Goal: Task Accomplishment & Management: Use online tool/utility

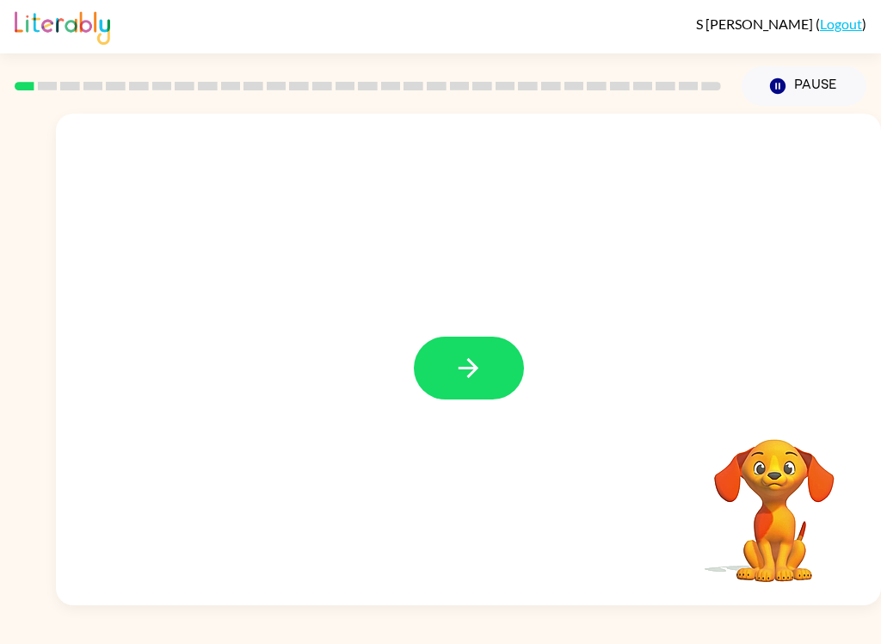
click at [463, 374] on icon "button" at bounding box center [469, 368] width 30 height 30
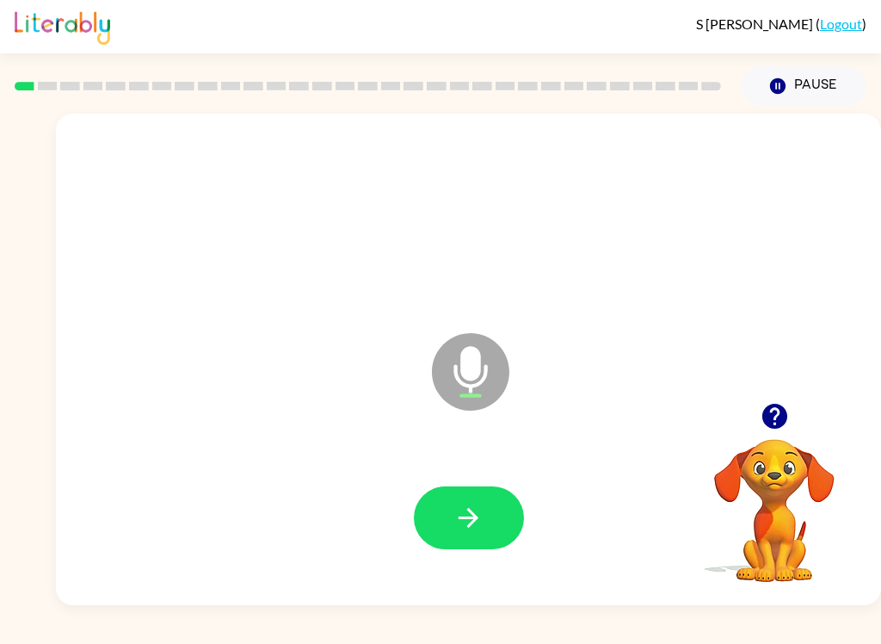
click at [480, 528] on icon "button" at bounding box center [469, 518] width 30 height 30
click at [463, 499] on button "button" at bounding box center [469, 517] width 110 height 63
click at [499, 518] on button "button" at bounding box center [469, 517] width 110 height 63
click at [474, 515] on icon "button" at bounding box center [469, 518] width 20 height 20
click at [439, 514] on button "button" at bounding box center [469, 517] width 110 height 63
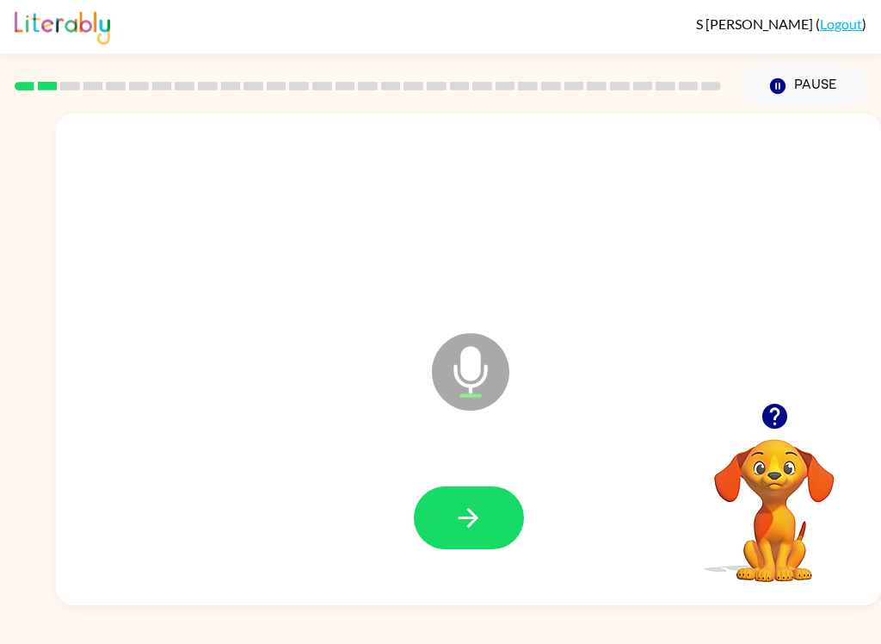
click at [421, 527] on button "button" at bounding box center [469, 517] width 110 height 63
click at [512, 527] on button "button" at bounding box center [469, 517] width 110 height 63
click at [502, 532] on button "button" at bounding box center [469, 517] width 110 height 63
click at [470, 499] on button "button" at bounding box center [469, 517] width 110 height 63
click at [470, 532] on icon "button" at bounding box center [469, 518] width 30 height 30
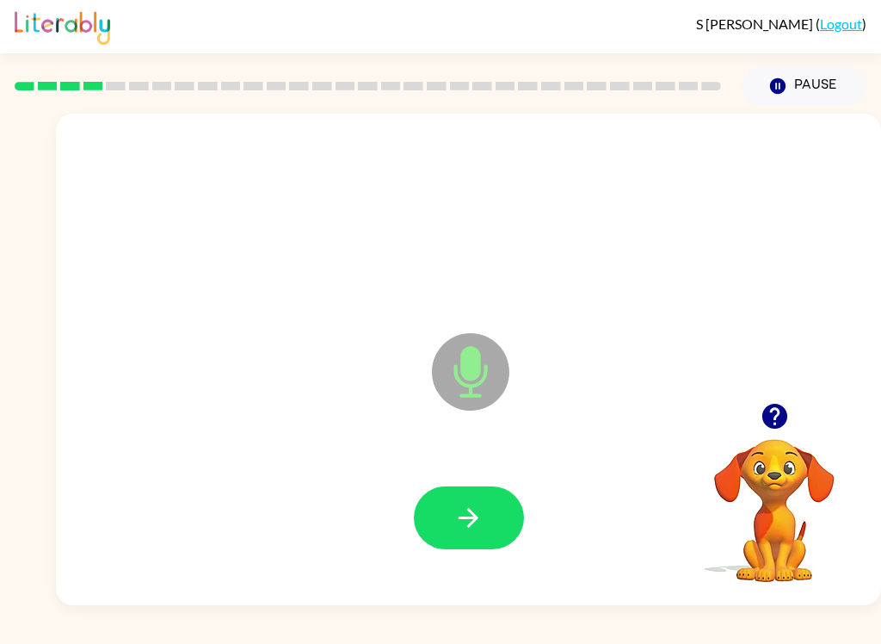
click at [773, 500] on video "Your browser must support playing .mp4 files to use Literably. Please try using…" at bounding box center [775, 498] width 172 height 172
click at [777, 430] on icon "button" at bounding box center [775, 416] width 30 height 30
click at [454, 519] on icon "button" at bounding box center [469, 518] width 30 height 30
click at [468, 544] on button "button" at bounding box center [469, 517] width 110 height 63
click at [485, 499] on button "button" at bounding box center [469, 517] width 110 height 63
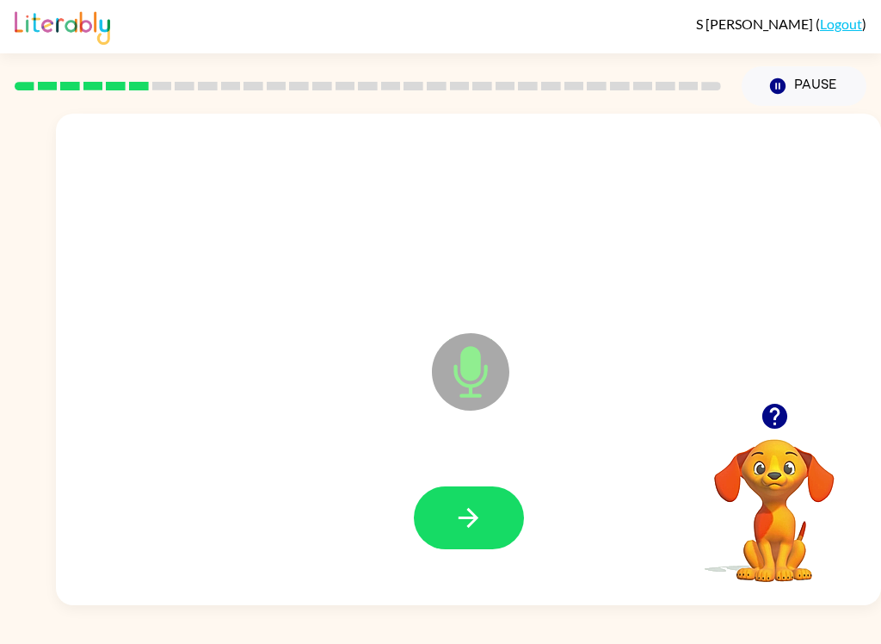
click at [489, 514] on button "button" at bounding box center [469, 517] width 110 height 63
click at [479, 517] on icon "button" at bounding box center [469, 518] width 30 height 30
click at [766, 413] on icon "button" at bounding box center [774, 416] width 25 height 25
click at [503, 491] on button "button" at bounding box center [469, 517] width 110 height 63
click at [485, 525] on button "button" at bounding box center [469, 517] width 110 height 63
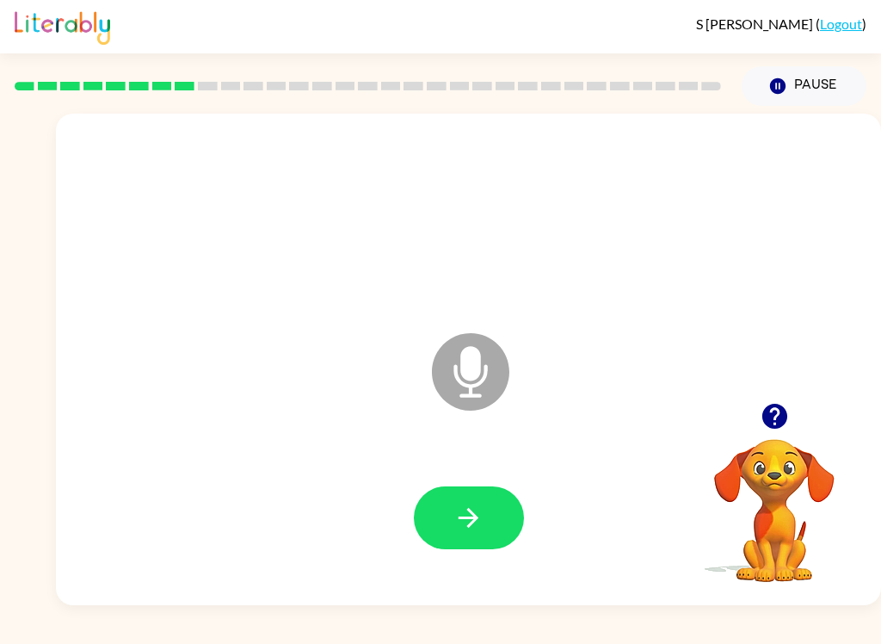
click at [483, 521] on icon "button" at bounding box center [469, 518] width 30 height 30
click at [467, 518] on icon "button" at bounding box center [469, 518] width 20 height 20
click at [497, 517] on button "button" at bounding box center [469, 517] width 110 height 63
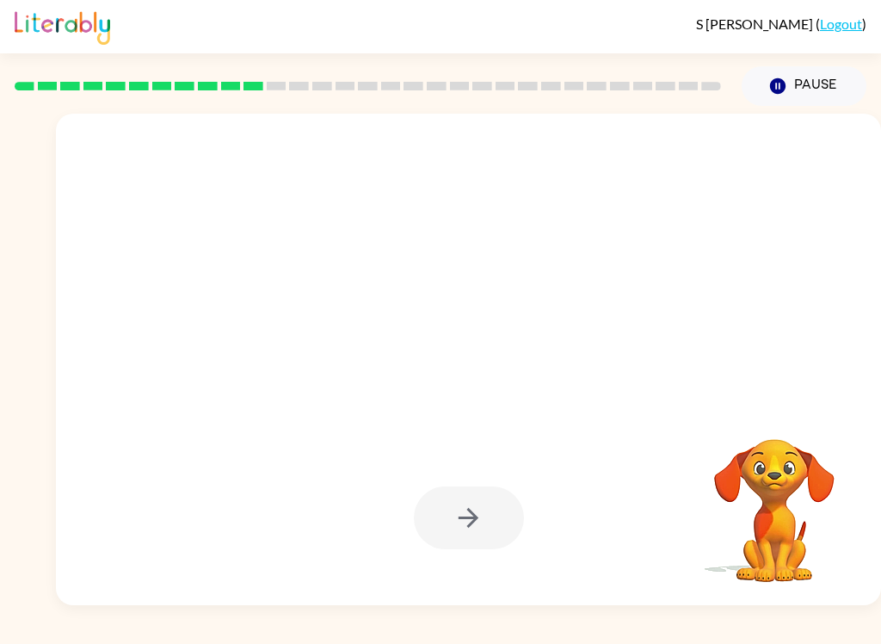
click at [806, 456] on video "Your browser must support playing .mp4 files to use Literably. Please try using…" at bounding box center [775, 498] width 172 height 172
click at [785, 458] on video "Your browser must support playing .mp4 files to use Literably. Please try using…" at bounding box center [775, 498] width 172 height 172
click at [779, 443] on video "Your browser must support playing .mp4 files to use Literably. Please try using…" at bounding box center [775, 498] width 172 height 172
click at [784, 476] on video "Your browser must support playing .mp4 files to use Literably. Please try using…" at bounding box center [775, 498] width 172 height 172
click at [777, 497] on video "Your browser must support playing .mp4 files to use Literably. Please try using…" at bounding box center [775, 498] width 172 height 172
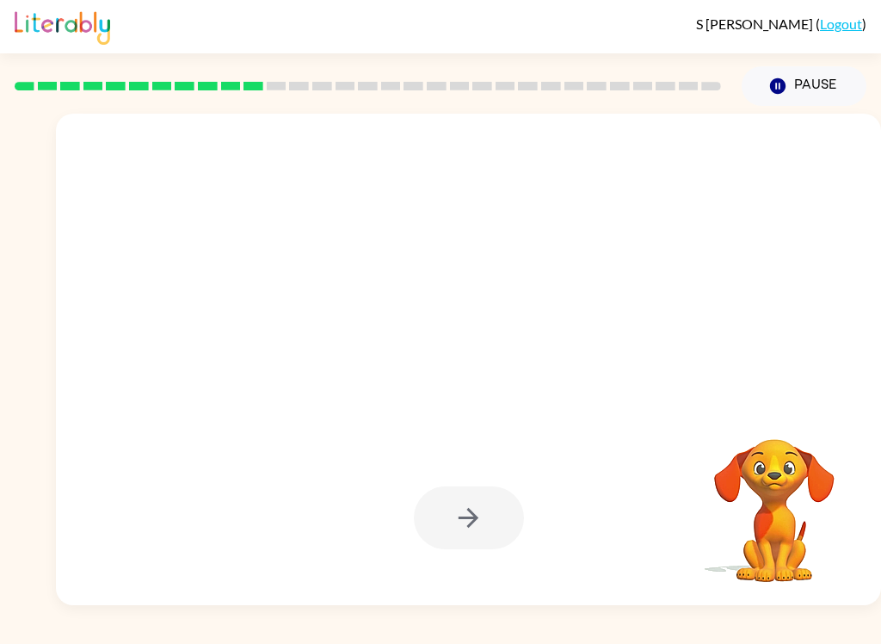
click at [767, 478] on video "Your browser must support playing .mp4 files to use Literably. Please try using…" at bounding box center [775, 498] width 172 height 172
click at [781, 473] on video "Your browser must support playing .mp4 files to use Literably. Please try using…" at bounding box center [775, 498] width 172 height 172
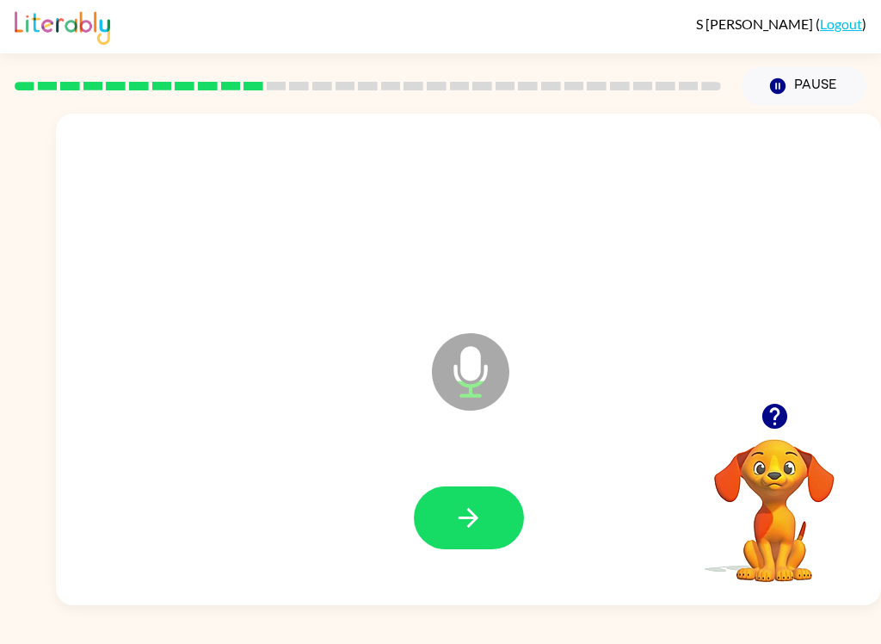
click at [453, 516] on button "button" at bounding box center [469, 517] width 110 height 63
click at [437, 517] on button "button" at bounding box center [469, 517] width 110 height 63
click at [486, 530] on button "button" at bounding box center [469, 517] width 110 height 63
click at [428, 516] on button "button" at bounding box center [469, 517] width 110 height 63
click at [443, 511] on button "button" at bounding box center [469, 517] width 110 height 63
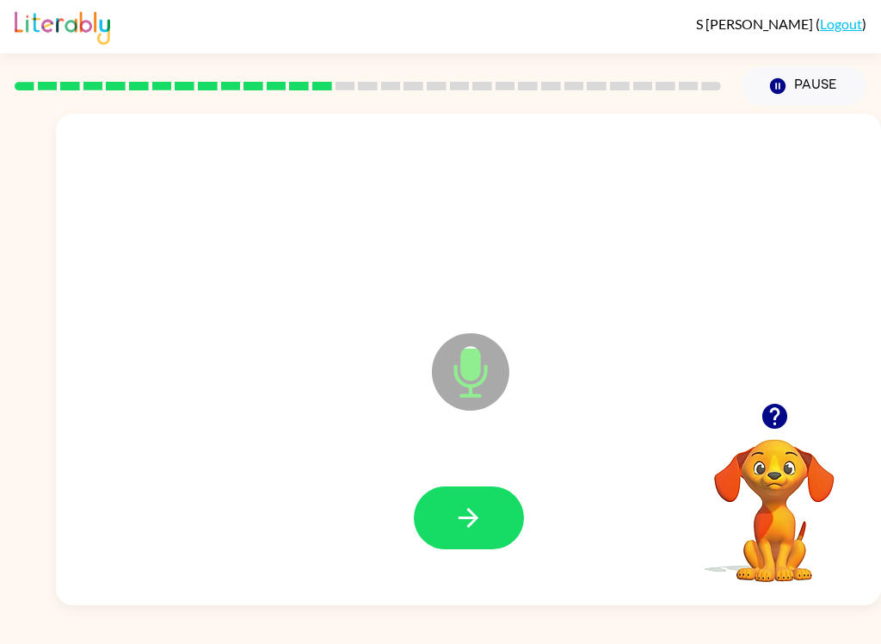
click at [446, 511] on button "button" at bounding box center [469, 517] width 110 height 63
click at [450, 522] on button "button" at bounding box center [469, 517] width 110 height 63
click at [448, 509] on button "button" at bounding box center [469, 517] width 110 height 63
click at [425, 508] on button "button" at bounding box center [469, 517] width 110 height 63
click at [464, 523] on icon "button" at bounding box center [469, 518] width 30 height 30
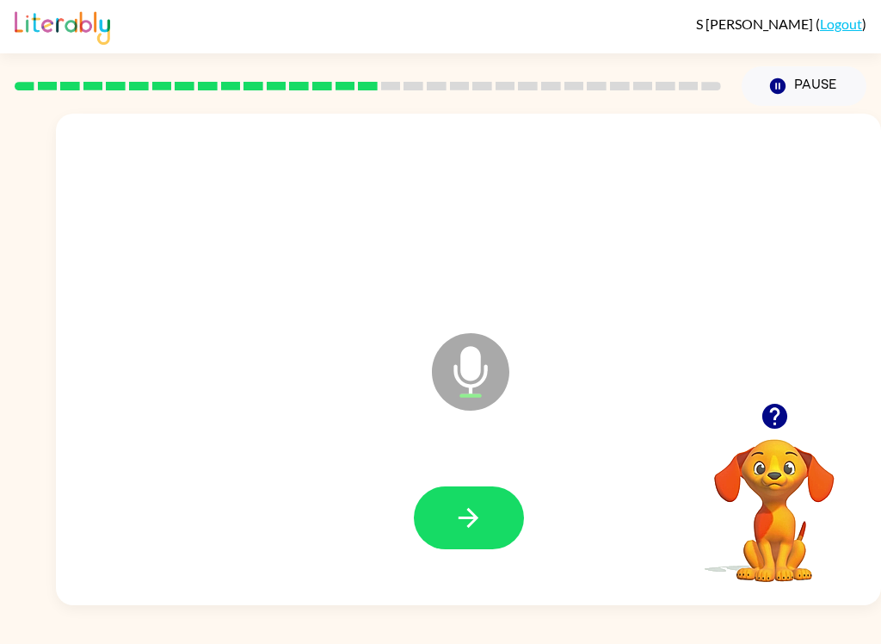
click at [450, 508] on button "button" at bounding box center [469, 517] width 110 height 63
click at [429, 535] on button "button" at bounding box center [469, 517] width 110 height 63
click at [444, 525] on button "button" at bounding box center [469, 517] width 110 height 63
click at [420, 520] on button "button" at bounding box center [469, 517] width 110 height 63
click at [435, 517] on button "button" at bounding box center [469, 517] width 110 height 63
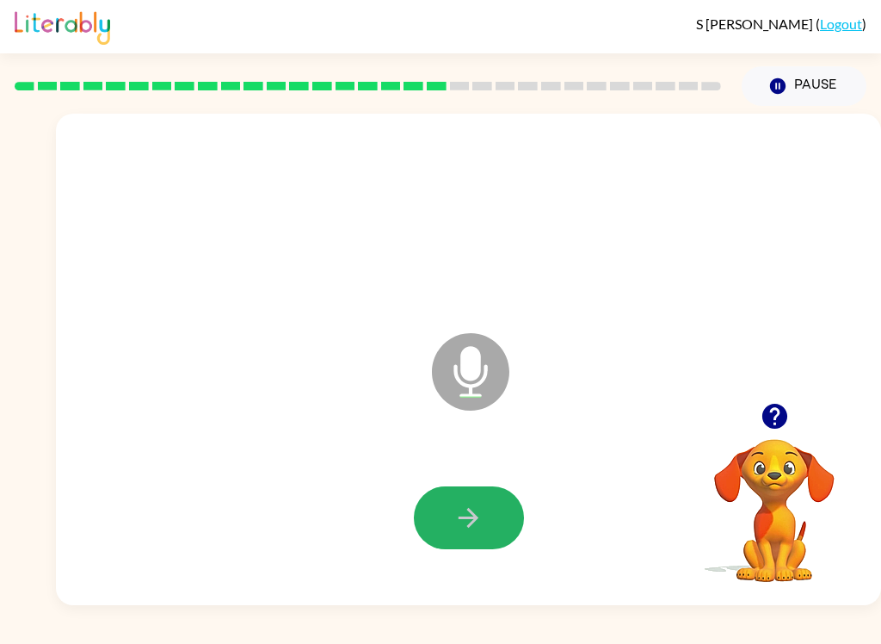
click at [440, 531] on button "button" at bounding box center [469, 517] width 110 height 63
click at [448, 503] on button "button" at bounding box center [469, 517] width 110 height 63
click at [503, 540] on button "button" at bounding box center [469, 517] width 110 height 63
click at [467, 534] on button "button" at bounding box center [469, 517] width 110 height 63
click at [465, 516] on icon "button" at bounding box center [469, 518] width 30 height 30
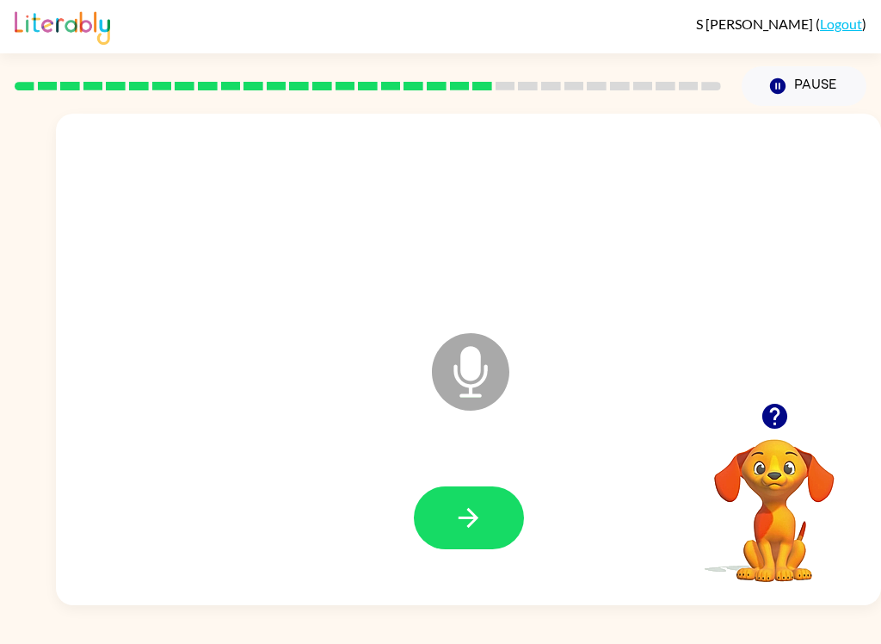
click at [460, 495] on button "button" at bounding box center [469, 517] width 110 height 63
click at [472, 529] on icon "button" at bounding box center [469, 518] width 30 height 30
click at [448, 534] on button "button" at bounding box center [469, 517] width 110 height 63
click at [442, 514] on button "button" at bounding box center [469, 517] width 110 height 63
click at [508, 511] on button "button" at bounding box center [469, 517] width 110 height 63
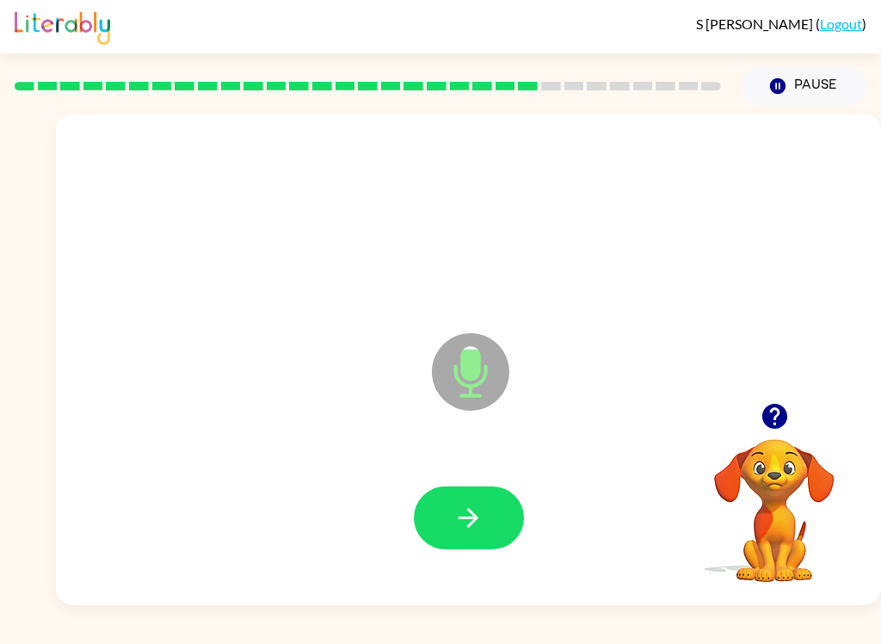
click at [467, 522] on icon "button" at bounding box center [469, 518] width 30 height 30
click at [432, 516] on button "button" at bounding box center [469, 517] width 110 height 63
click at [454, 514] on icon "button" at bounding box center [469, 518] width 30 height 30
click at [460, 531] on icon "button" at bounding box center [469, 518] width 30 height 30
click at [494, 507] on button "button" at bounding box center [469, 517] width 110 height 63
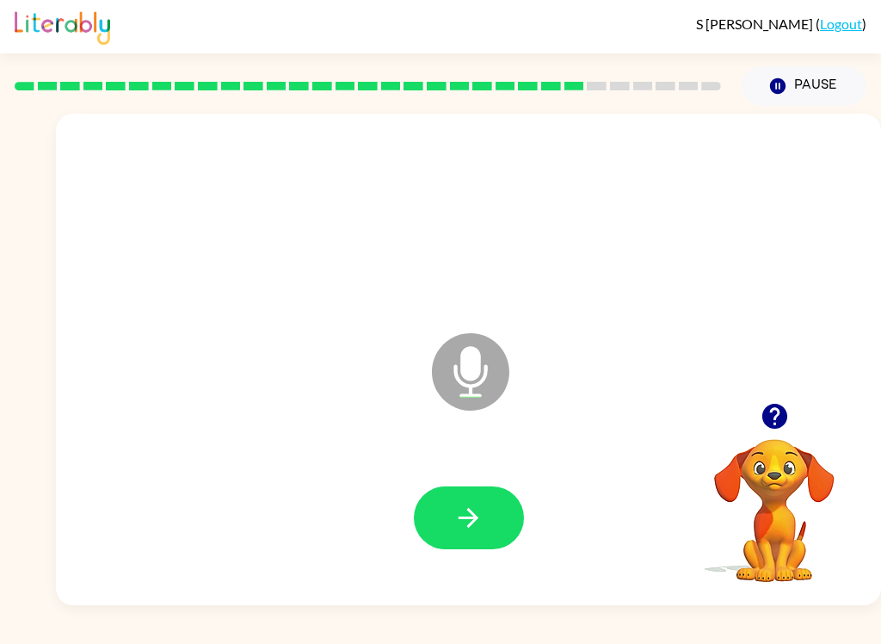
click at [465, 522] on icon "button" at bounding box center [469, 518] width 30 height 30
click at [463, 517] on icon "button" at bounding box center [469, 518] width 20 height 20
click at [479, 528] on icon "button" at bounding box center [469, 518] width 30 height 30
click at [490, 530] on button "button" at bounding box center [469, 517] width 110 height 63
click at [781, 412] on icon "button" at bounding box center [774, 416] width 25 height 25
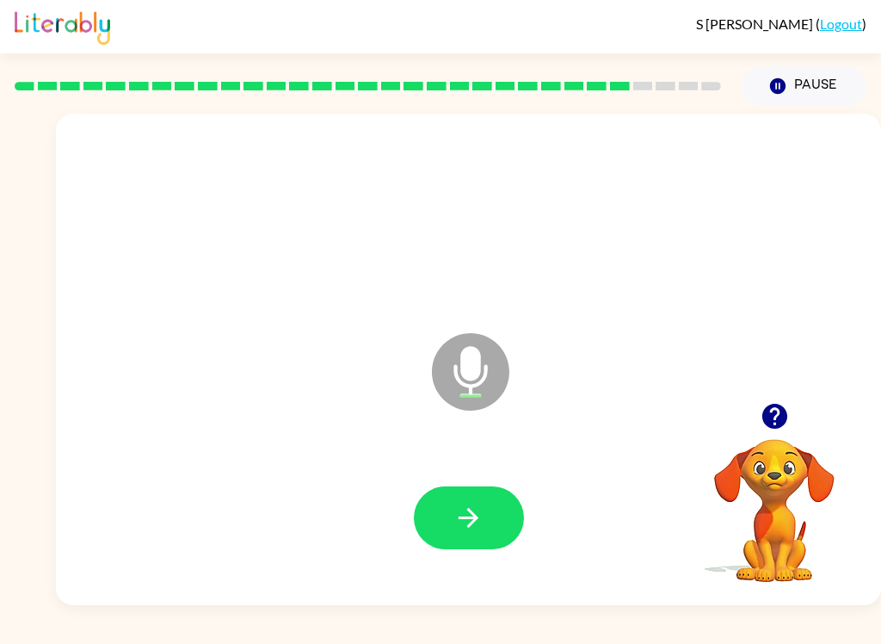
click at [771, 436] on button "button" at bounding box center [775, 416] width 44 height 44
click at [493, 524] on button "button" at bounding box center [469, 517] width 110 height 63
click at [498, 516] on button "button" at bounding box center [469, 517] width 110 height 63
click at [452, 520] on button "button" at bounding box center [469, 517] width 110 height 63
click at [495, 524] on button "button" at bounding box center [469, 517] width 110 height 63
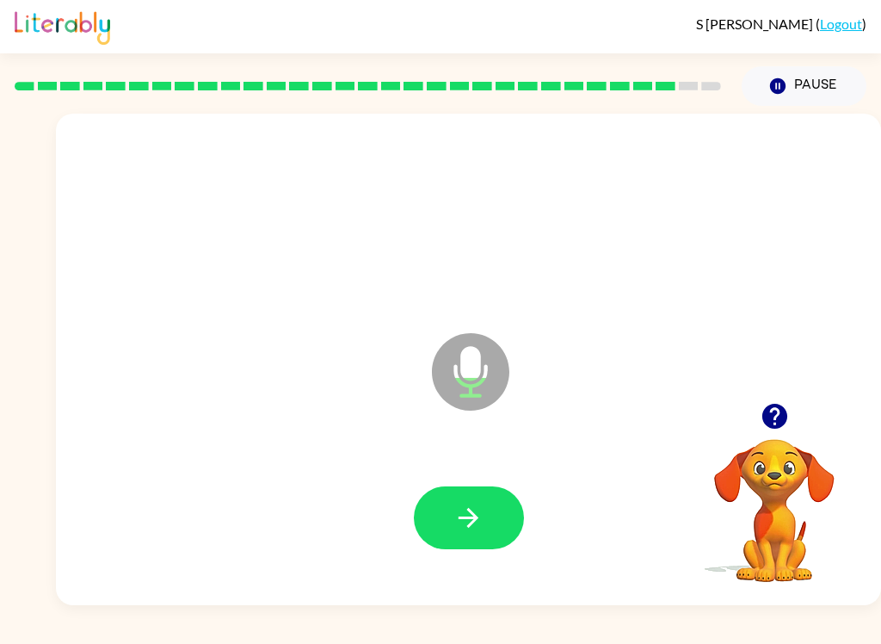
click at [461, 518] on icon "button" at bounding box center [469, 518] width 20 height 20
click at [496, 499] on button "button" at bounding box center [469, 517] width 110 height 63
click at [454, 513] on icon "button" at bounding box center [469, 518] width 30 height 30
